Goal: Find specific page/section

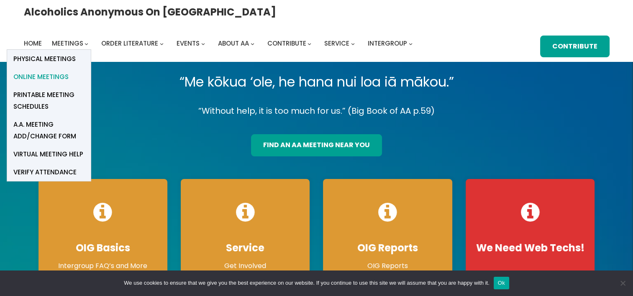
click at [69, 71] on span "Online Meetings" at bounding box center [40, 77] width 55 height 12
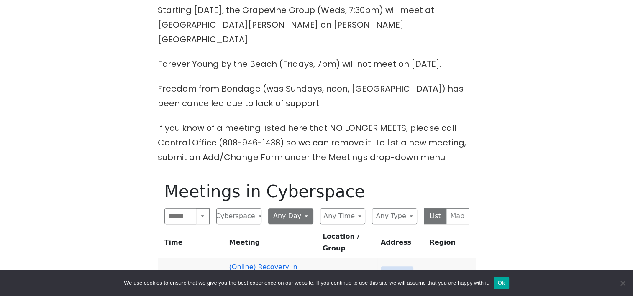
scroll to position [377, 0]
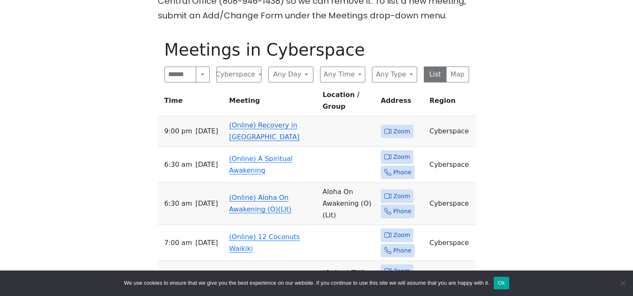
click at [251, 121] on link "(Online) Recovery in [GEOGRAPHIC_DATA]" at bounding box center [264, 131] width 70 height 20
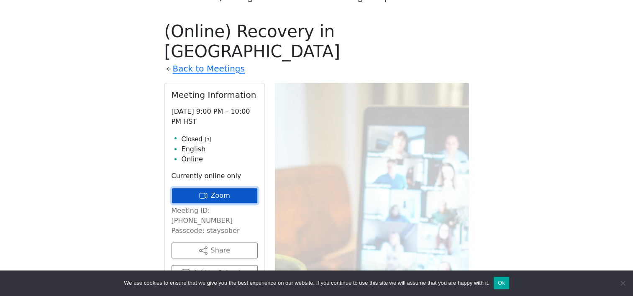
click at [218, 188] on link "Zoom" at bounding box center [215, 196] width 86 height 16
